Goal: Information Seeking & Learning: Learn about a topic

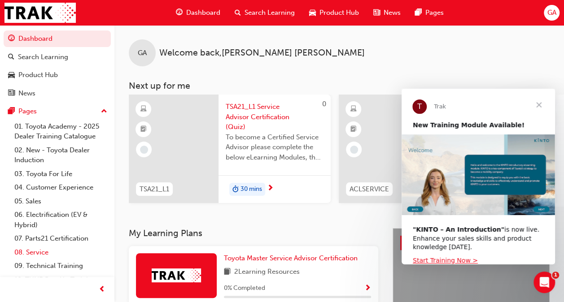
click at [45, 251] on link "08. Service" at bounding box center [61, 253] width 100 height 14
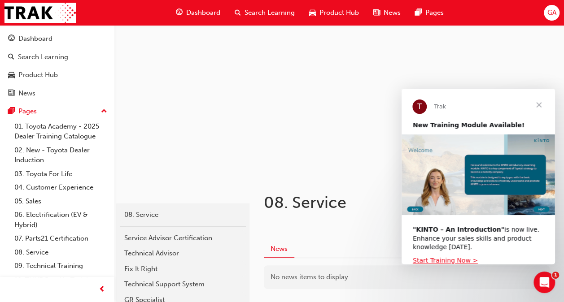
click at [538, 102] on span "Close" at bounding box center [538, 105] width 32 height 32
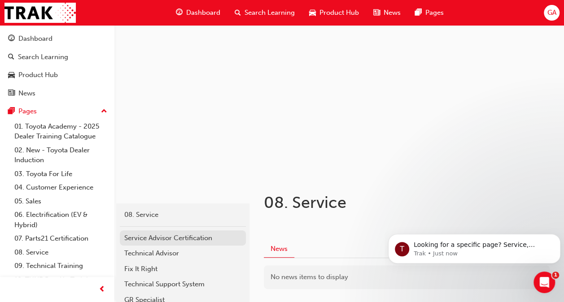
click at [200, 241] on div "Service Advisor Certification" at bounding box center [182, 238] width 117 height 10
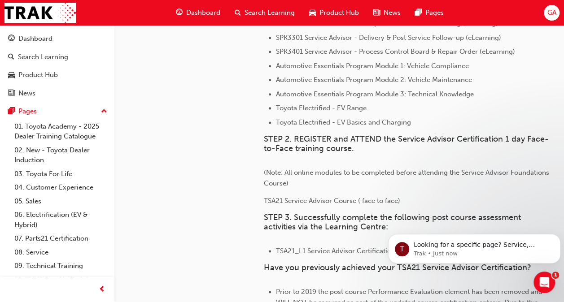
scroll to position [544, 0]
